Goal: Contribute content

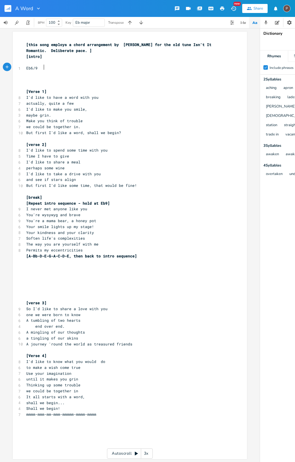
scroll to position [0, 3]
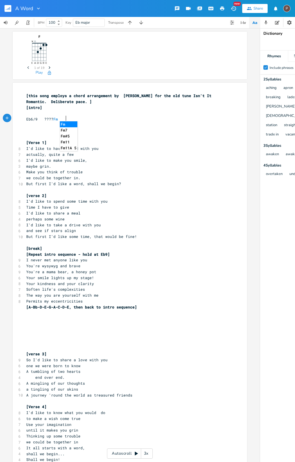
type textarea "???? Fm9"
type textarea "Eb6dim"
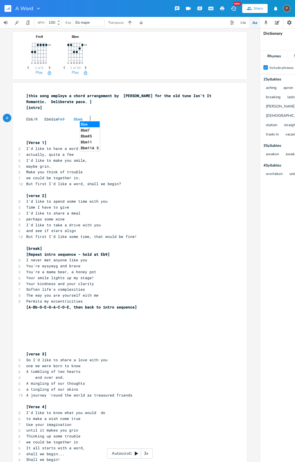
scroll to position [0, 8]
type textarea "Bbm6"
click at [289, 22] on icon "button" at bounding box center [289, 22] width 5 height 5
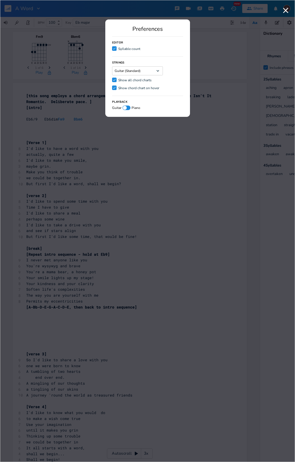
click at [123, 88] on div "Show chord chart on hover" at bounding box center [138, 87] width 41 height 3
click at [112, 88] on input "Check Show chord chart on hover" at bounding box center [112, 88] width 0 height 4
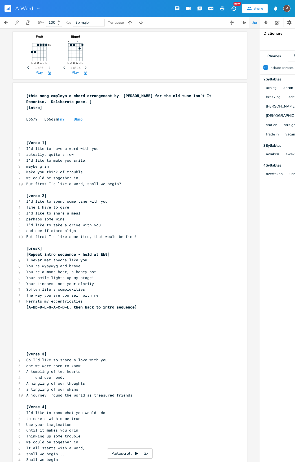
click at [65, 119] on span "Fm9" at bounding box center [61, 119] width 7 height 5
click at [82, 119] on span "Bbm6" at bounding box center [78, 119] width 9 height 5
click at [83, 123] on pre "​" at bounding box center [127, 125] width 204 height 6
click at [83, 118] on span "Bbm6" at bounding box center [78, 119] width 9 height 5
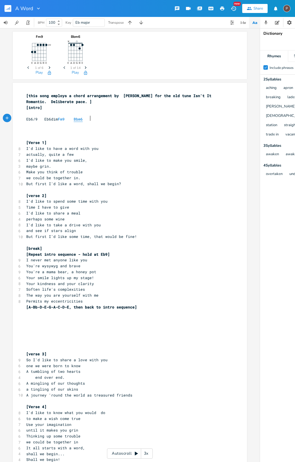
click at [83, 118] on span "Bbm6" at bounding box center [78, 119] width 9 height 5
click at [51, 119] on span "Eb6/9 Eb6dim Fm9 Bbm6" at bounding box center [54, 119] width 56 height 5
drag, startPoint x: 29, startPoint y: 118, endPoint x: 65, endPoint y: 124, distance: 36.5
click at [29, 118] on span "Eb6/9 Eb6dim Fm9 Bbm6" at bounding box center [54, 119] width 56 height 5
click at [8, 8] on rect "button" at bounding box center [8, 8] width 7 height 7
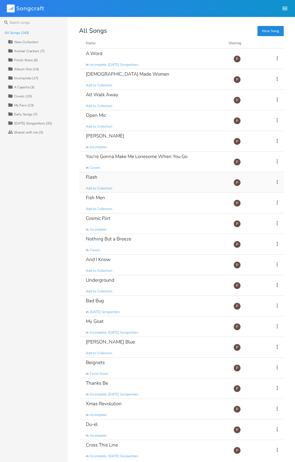
click at [96, 178] on div "Flash" at bounding box center [92, 177] width 12 height 5
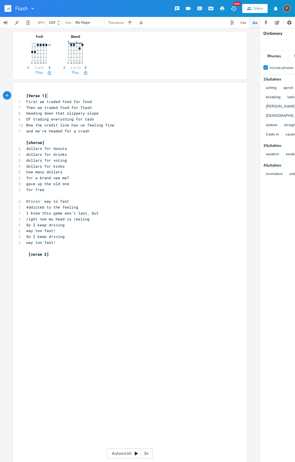
scroll to position [0, 0]
